Goal: Task Accomplishment & Management: Manage account settings

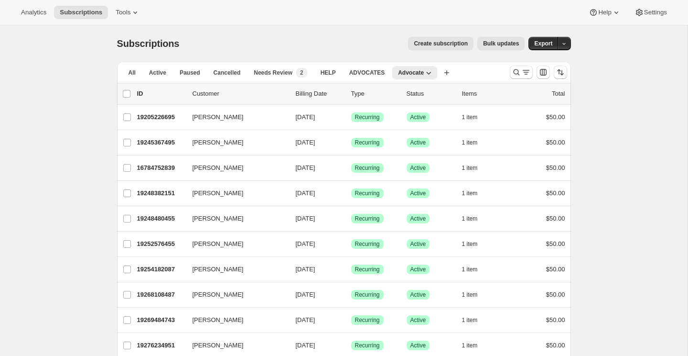
click at [306, 96] on p "Billing Date" at bounding box center [320, 94] width 48 height 10
click at [132, 77] on button "All" at bounding box center [132, 72] width 19 height 13
click at [131, 73] on span "All" at bounding box center [132, 73] width 7 height 8
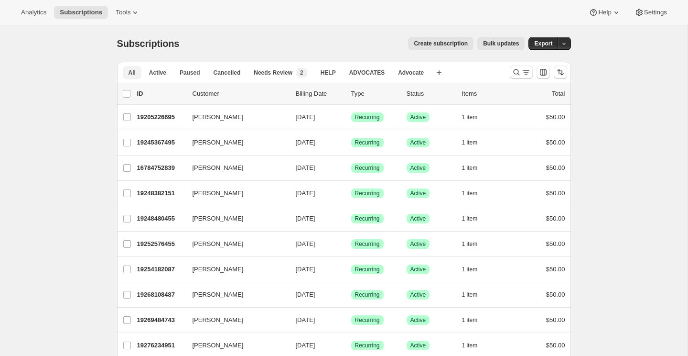
click at [131, 73] on span "All" at bounding box center [132, 73] width 7 height 8
click at [312, 94] on p "Billing Date" at bounding box center [320, 94] width 48 height 10
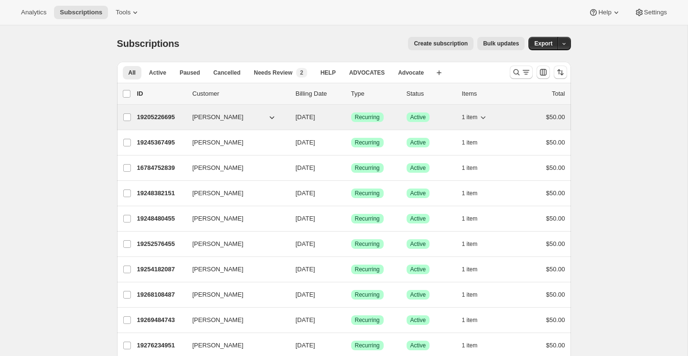
click at [271, 118] on icon "button" at bounding box center [272, 117] width 10 height 10
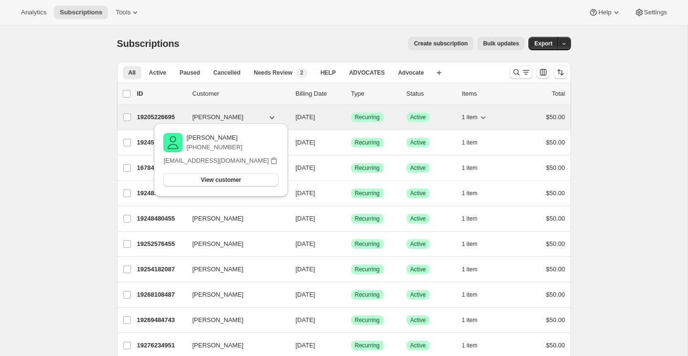
click at [271, 118] on icon "button" at bounding box center [272, 117] width 10 height 10
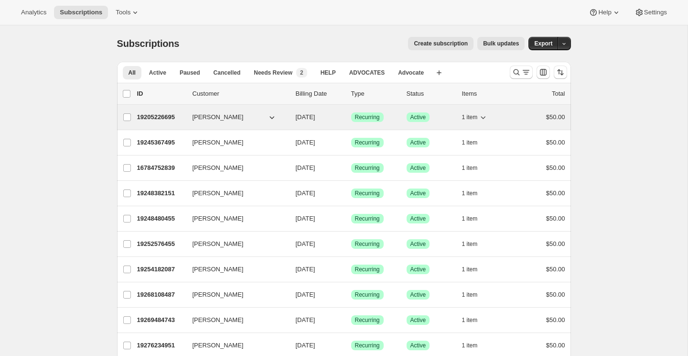
click at [316, 115] on span "[DATE]" at bounding box center [306, 116] width 20 height 7
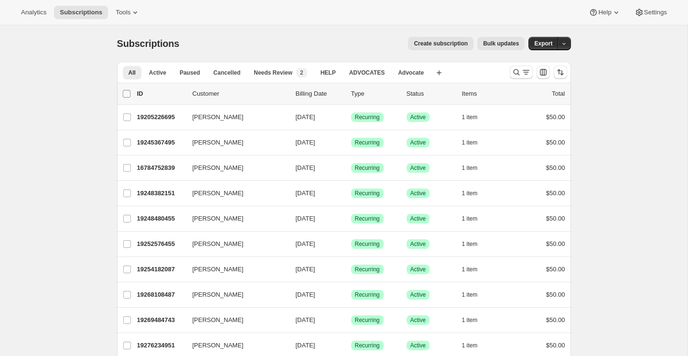
click at [129, 96] on input "0 selected" at bounding box center [127, 94] width 8 height 8
checkbox input "true"
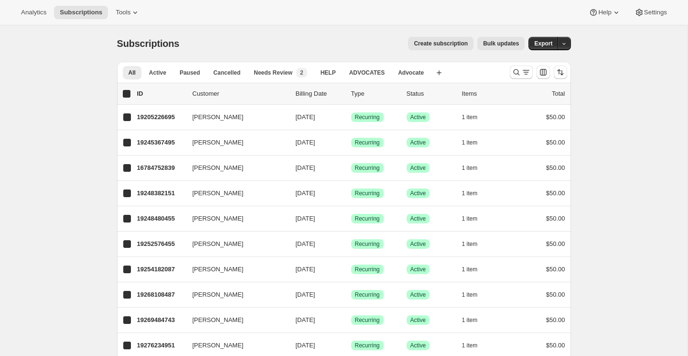
checkbox input "true"
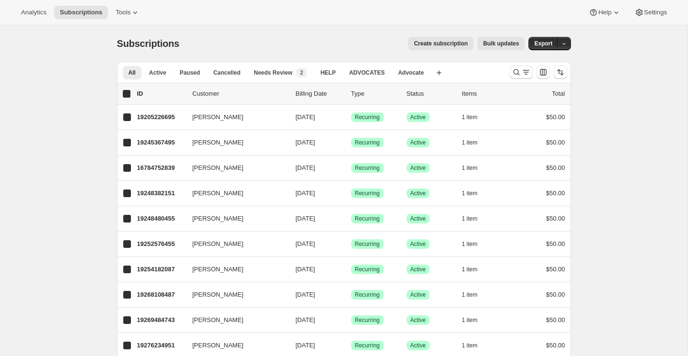
checkbox input "true"
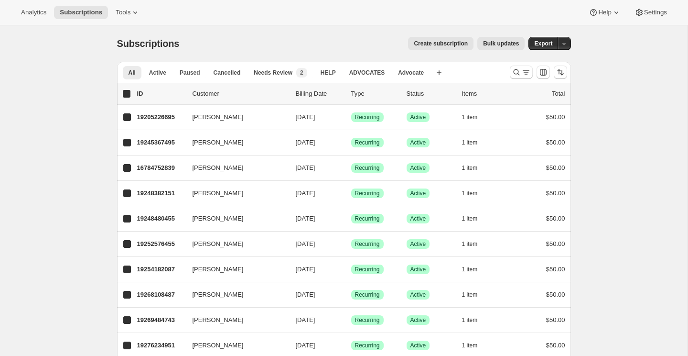
checkbox input "true"
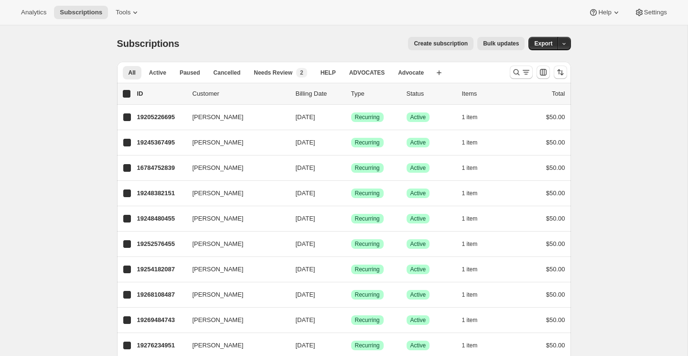
checkbox input "true"
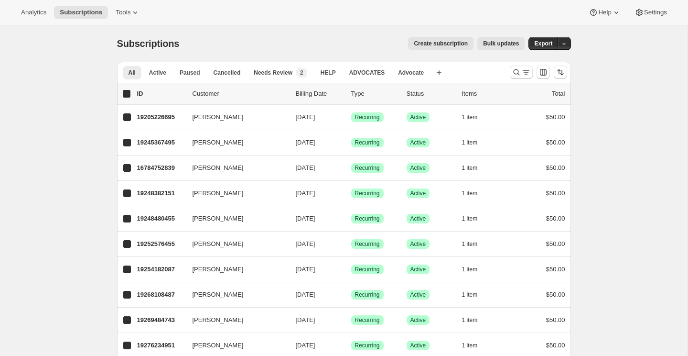
checkbox input "true"
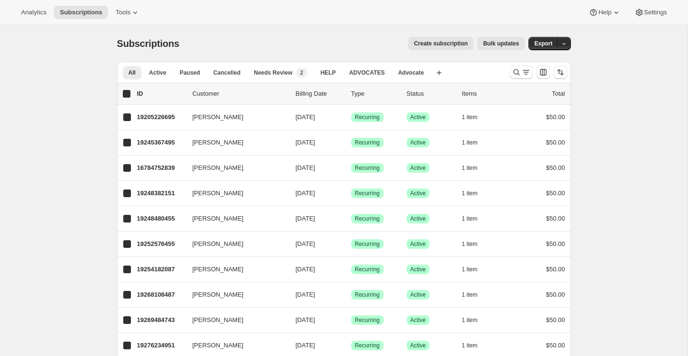
checkbox input "true"
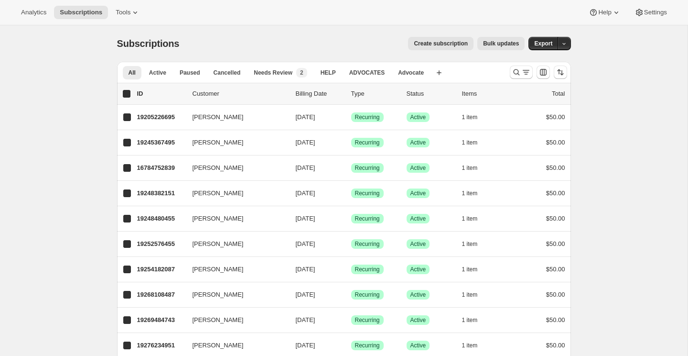
checkbox input "true"
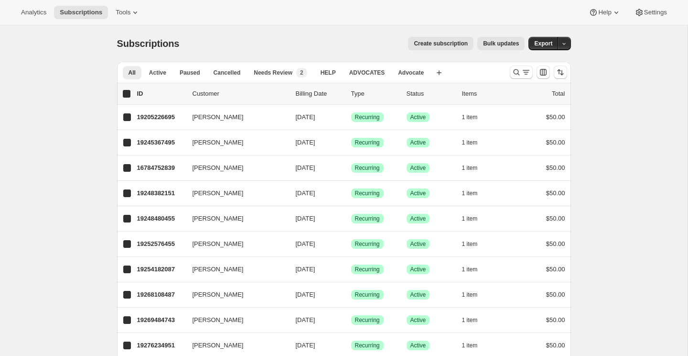
checkbox input "true"
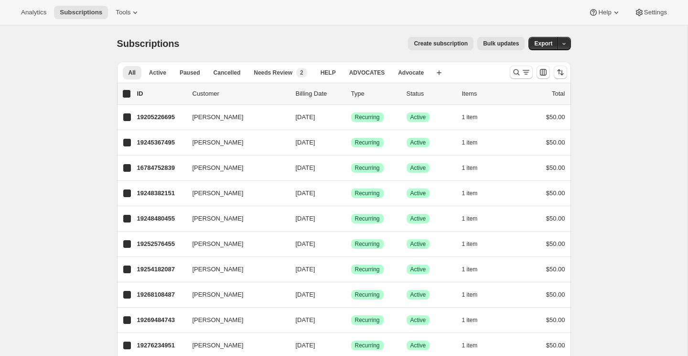
checkbox input "true"
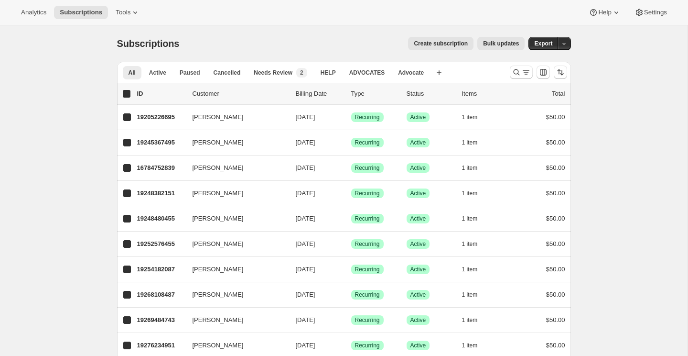
checkbox input "true"
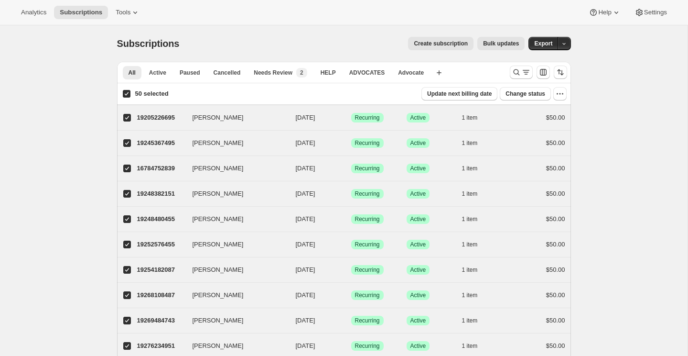
click at [125, 95] on input "50 selected" at bounding box center [127, 94] width 8 height 8
checkbox input "false"
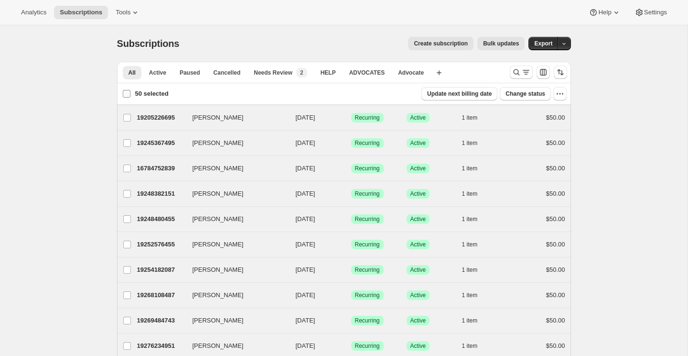
checkbox input "false"
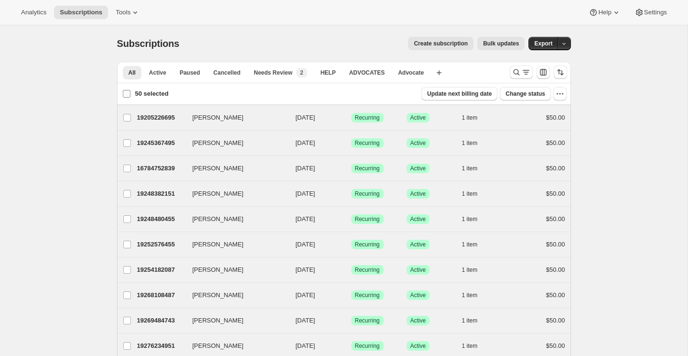
checkbox input "false"
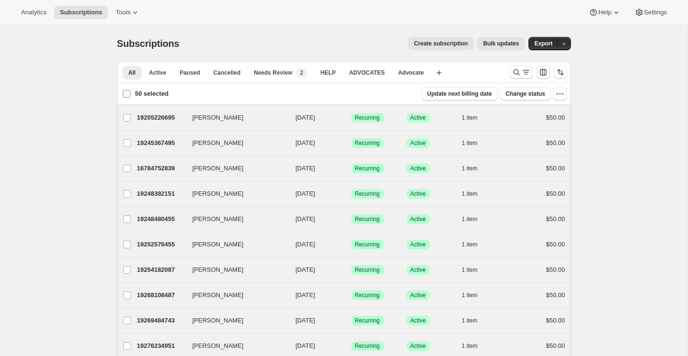
checkbox input "false"
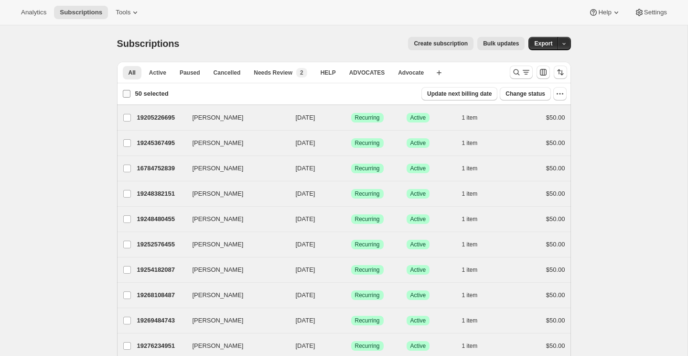
checkbox input "false"
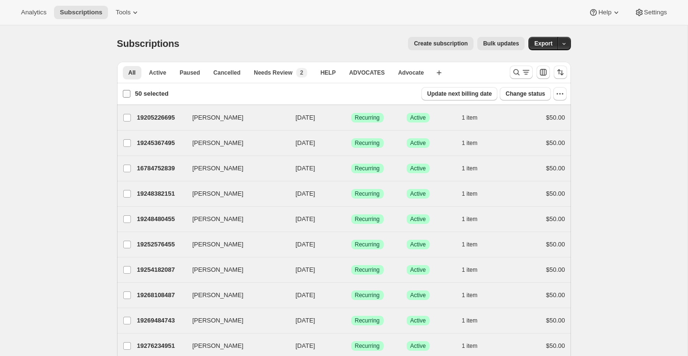
checkbox input "false"
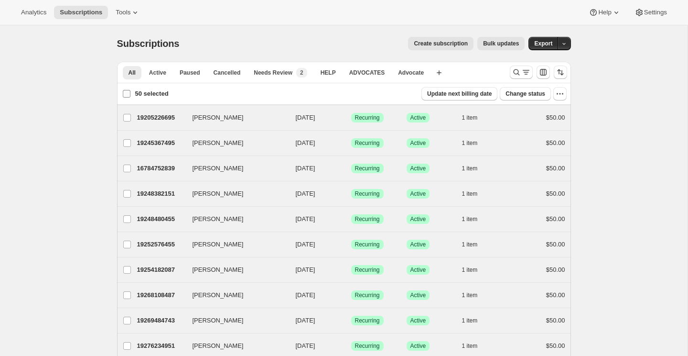
checkbox input "false"
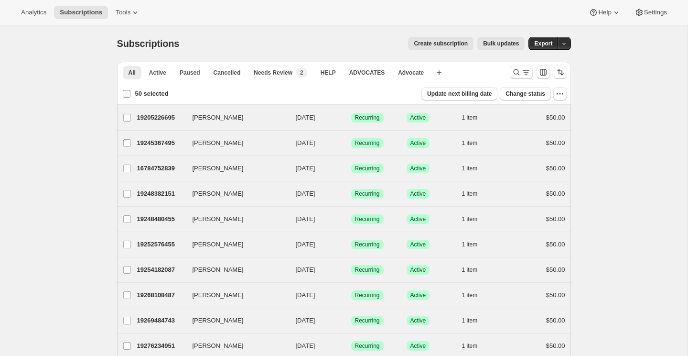
checkbox input "false"
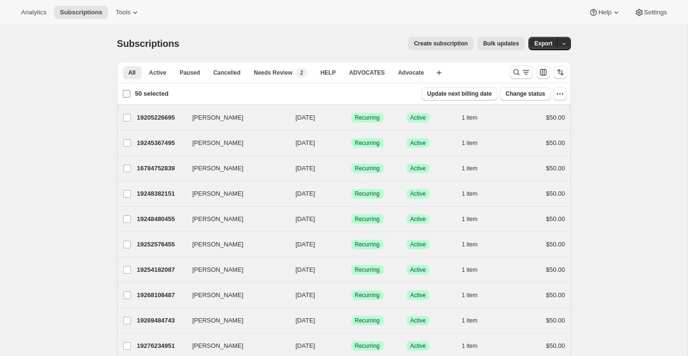
checkbox input "false"
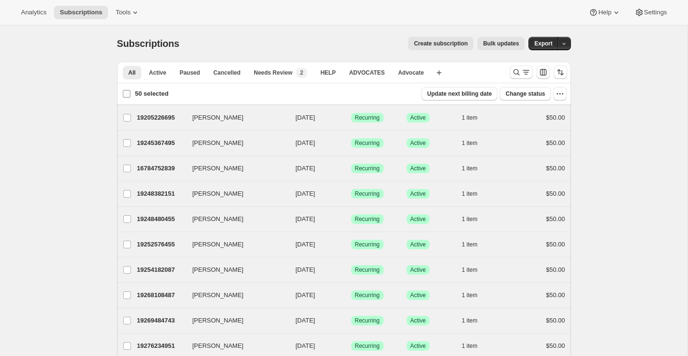
checkbox input "false"
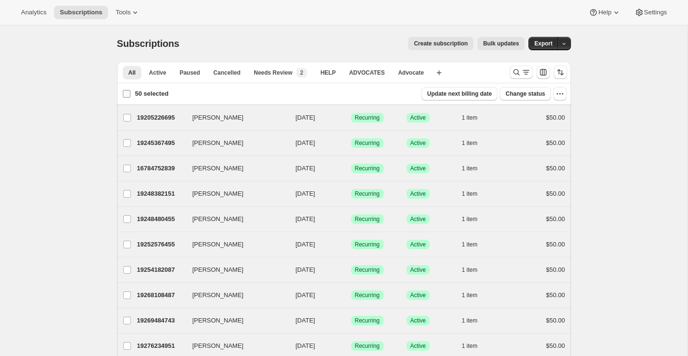
checkbox input "false"
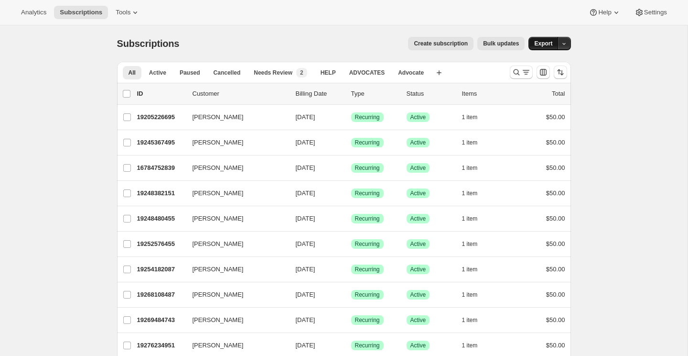
click at [552, 42] on span "Export" at bounding box center [544, 44] width 18 height 8
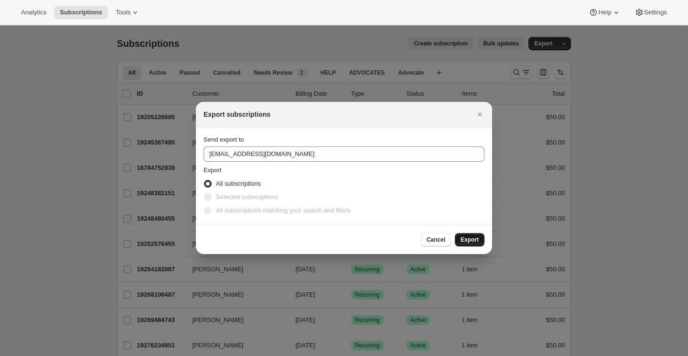
click at [482, 233] on button "Export" at bounding box center [470, 239] width 30 height 13
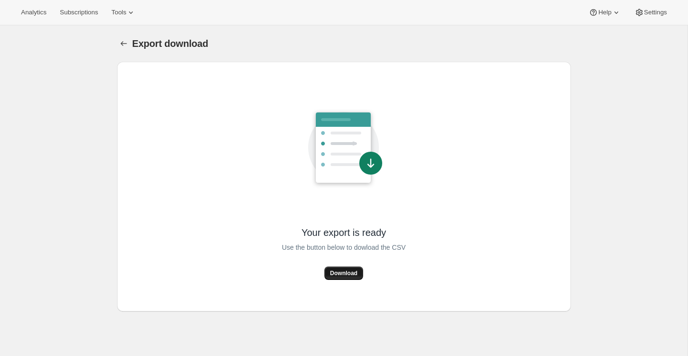
click at [350, 273] on span "Download" at bounding box center [343, 273] width 27 height 8
